Goal: Check status: Check status

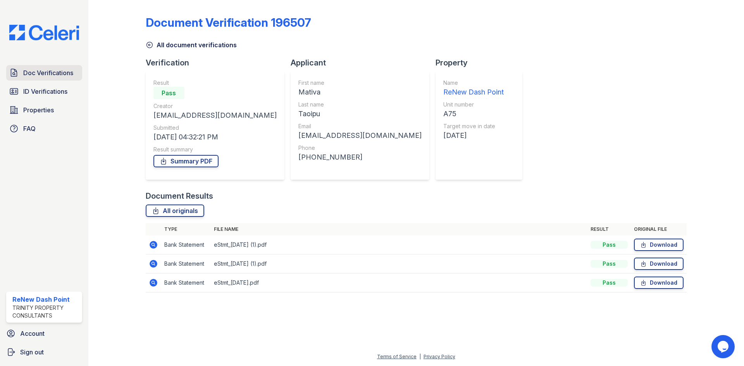
click at [71, 72] on span "Doc Verifications" at bounding box center [48, 72] width 50 height 9
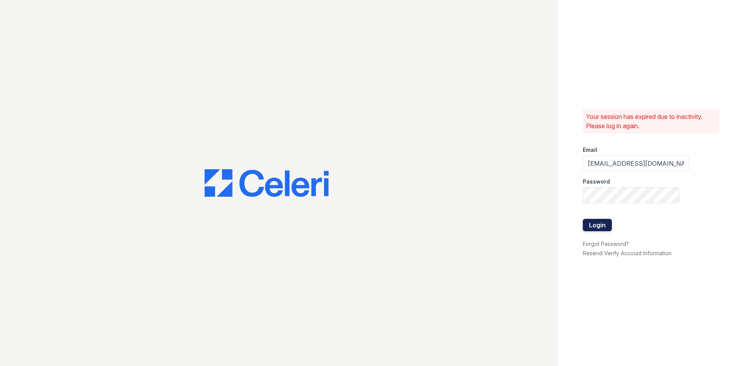
click at [603, 230] on button "Login" at bounding box center [596, 225] width 29 height 12
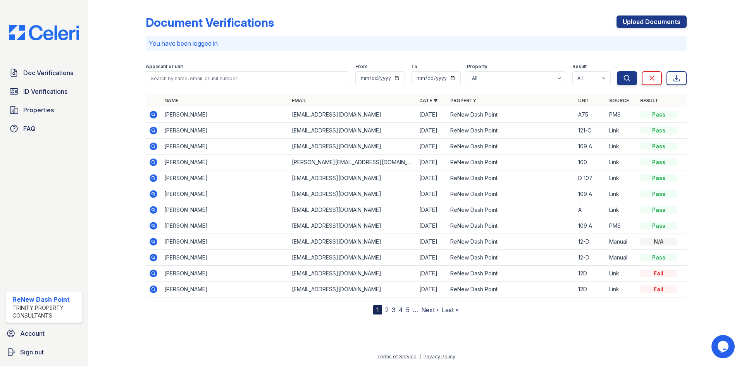
click at [153, 112] on icon at bounding box center [153, 115] width 8 height 8
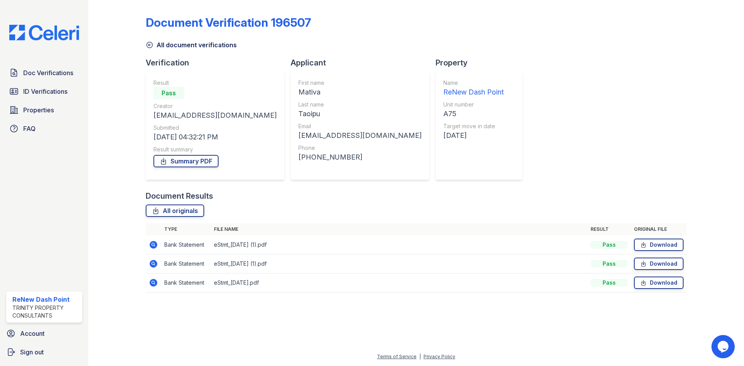
click at [153, 247] on icon at bounding box center [153, 245] width 8 height 8
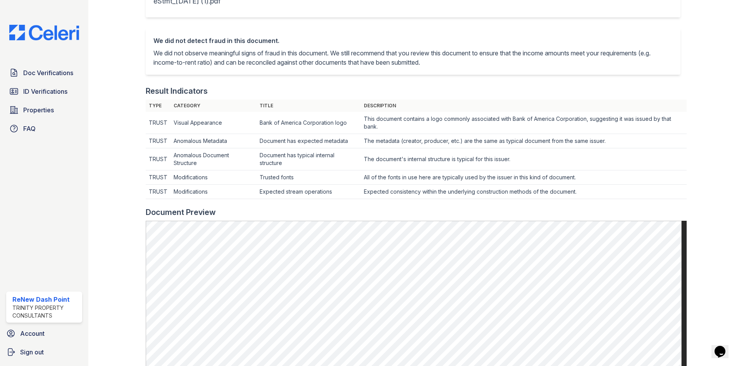
scroll to position [155, 0]
drag, startPoint x: 29, startPoint y: 91, endPoint x: 33, endPoint y: 89, distance: 4.0
click at [30, 91] on span "ID Verifications" at bounding box center [45, 91] width 44 height 9
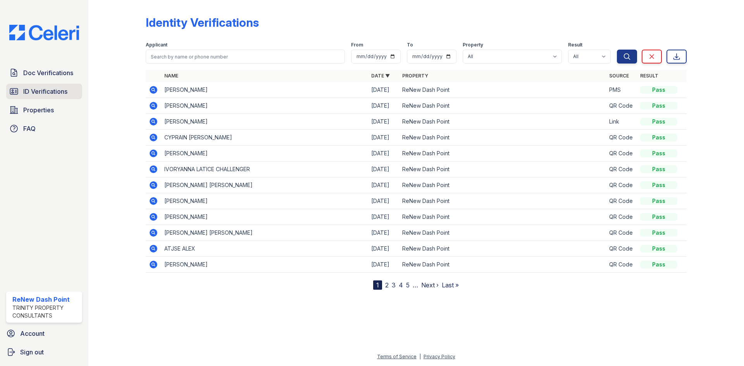
click at [55, 94] on span "ID Verifications" at bounding box center [45, 91] width 44 height 9
click at [161, 88] on td "Mativa Taoipu" at bounding box center [264, 90] width 207 height 16
click at [156, 91] on icon at bounding box center [153, 90] width 8 height 8
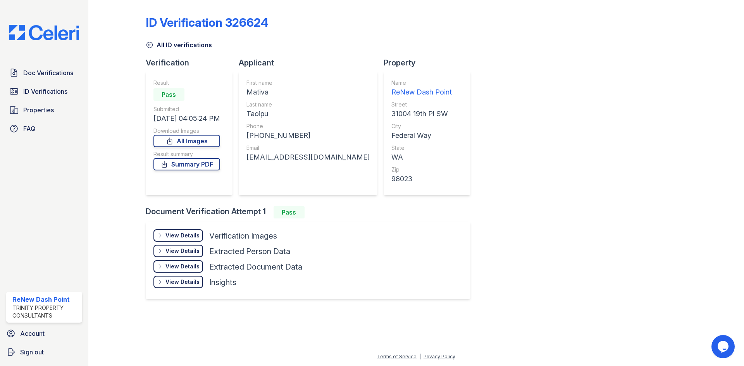
click at [186, 233] on div "View Details" at bounding box center [182, 236] width 34 height 8
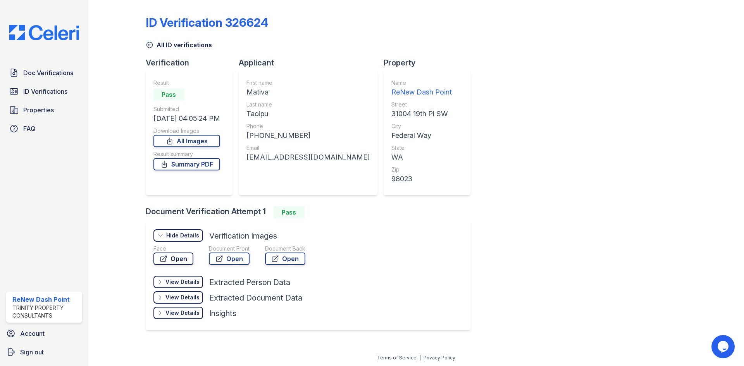
click at [172, 258] on link "Open" at bounding box center [173, 258] width 40 height 12
click at [33, 89] on span "ID Verifications" at bounding box center [45, 91] width 44 height 9
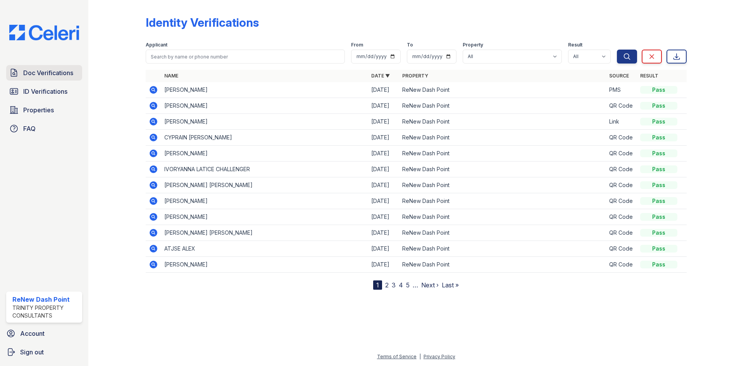
click at [48, 72] on span "Doc Verifications" at bounding box center [48, 72] width 50 height 9
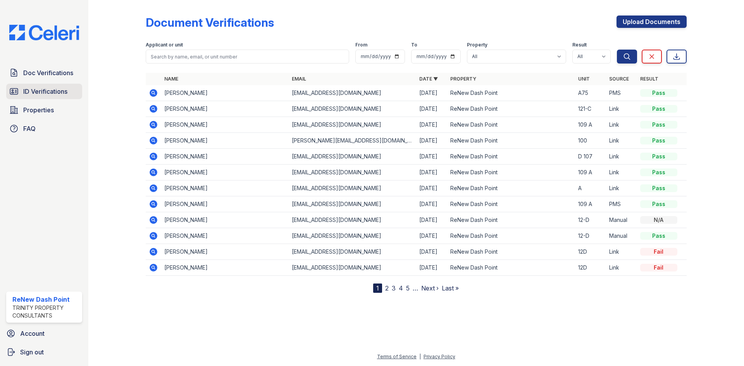
click at [44, 85] on link "ID Verifications" at bounding box center [44, 91] width 76 height 15
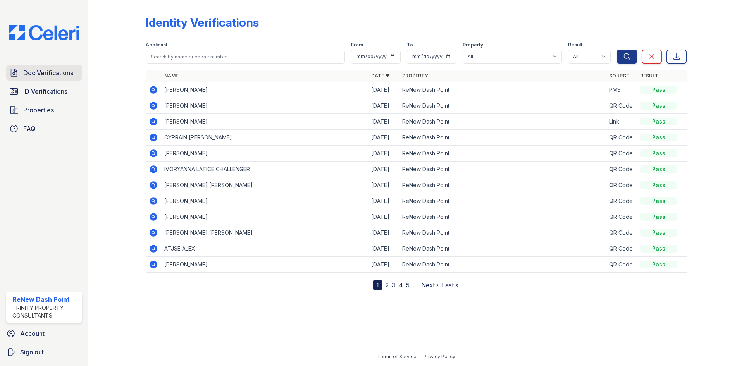
click at [44, 74] on span "Doc Verifications" at bounding box center [48, 72] width 50 height 9
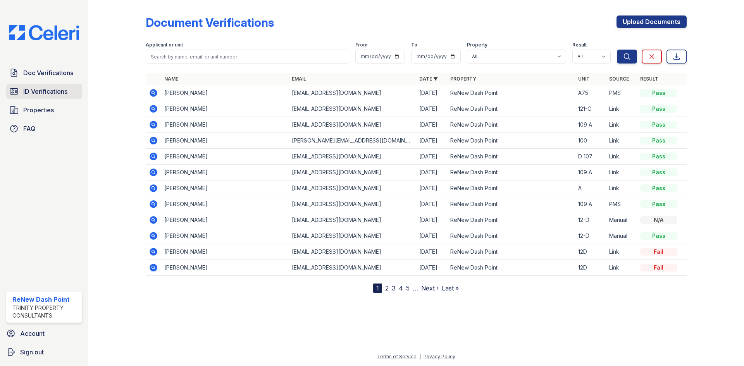
click at [31, 86] on link "ID Verifications" at bounding box center [44, 91] width 76 height 15
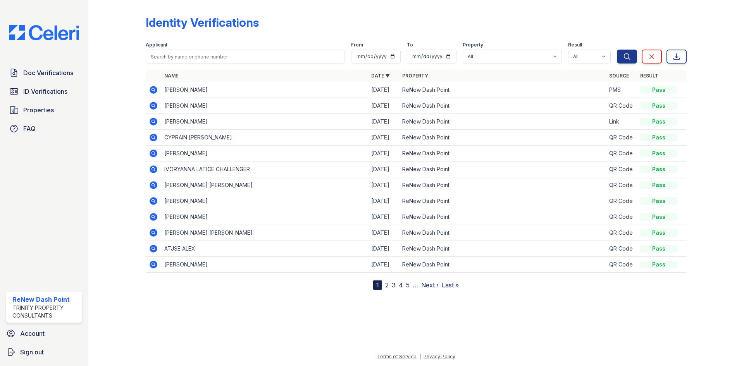
click at [30, 75] on span "Doc Verifications" at bounding box center [48, 72] width 50 height 9
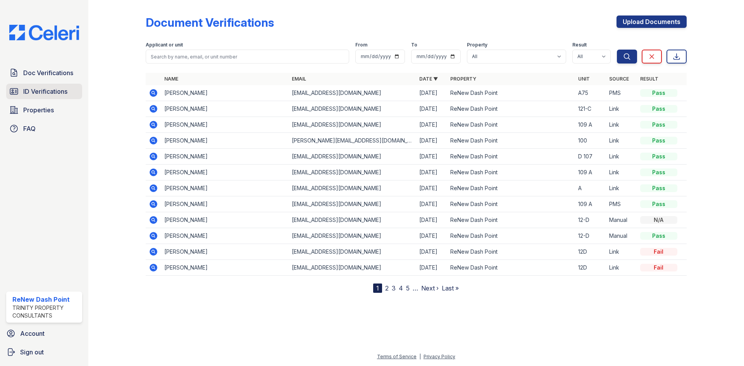
click at [28, 85] on link "ID Verifications" at bounding box center [44, 91] width 76 height 15
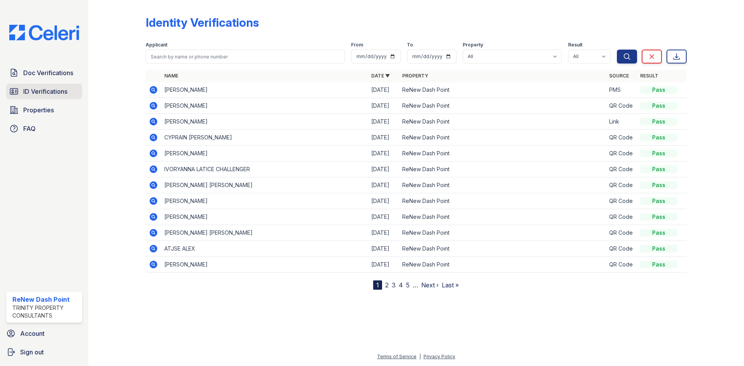
click at [58, 89] on span "ID Verifications" at bounding box center [45, 91] width 44 height 9
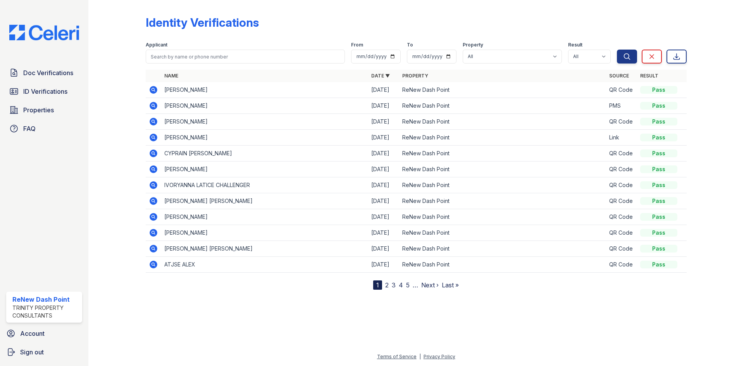
click at [524, 26] on div "Identity Verifications" at bounding box center [416, 25] width 541 height 20
